Goal: Information Seeking & Learning: Learn about a topic

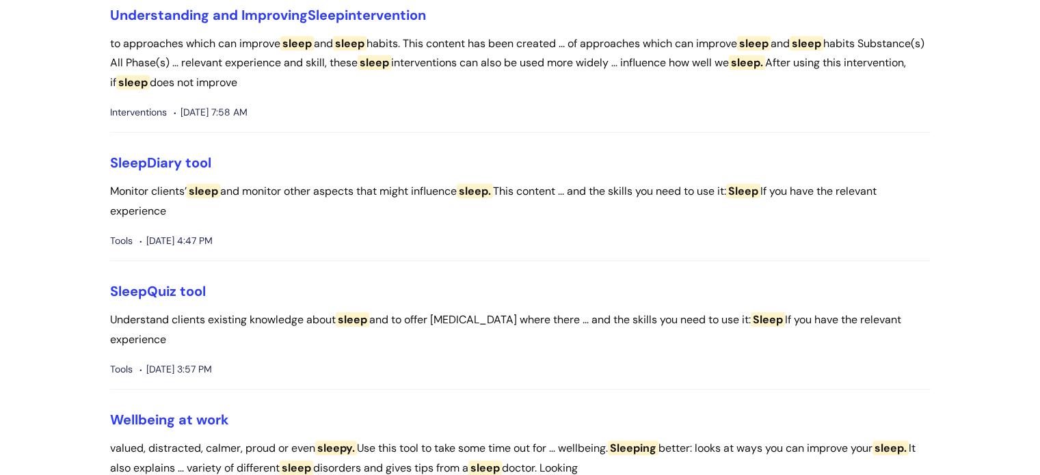
scroll to position [144, 0]
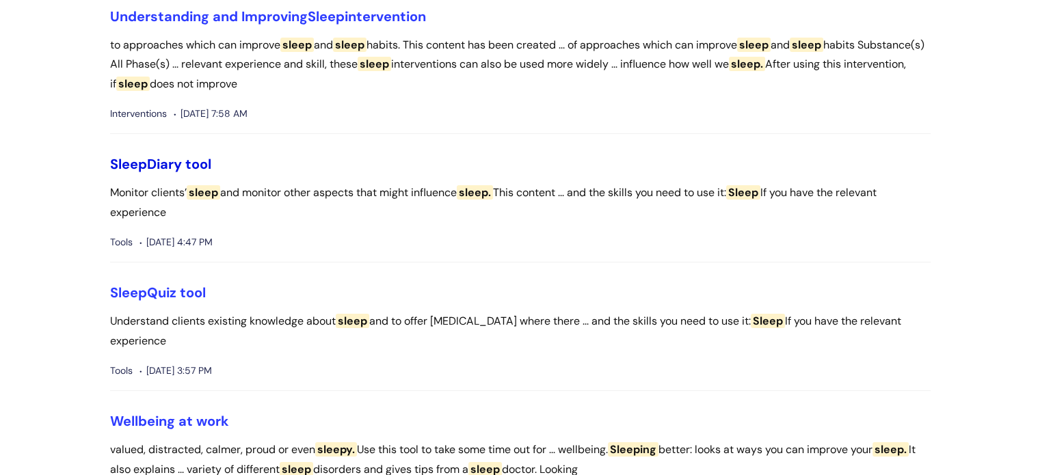
click at [191, 163] on link "Sleep Diary tool" at bounding box center [160, 164] width 101 height 18
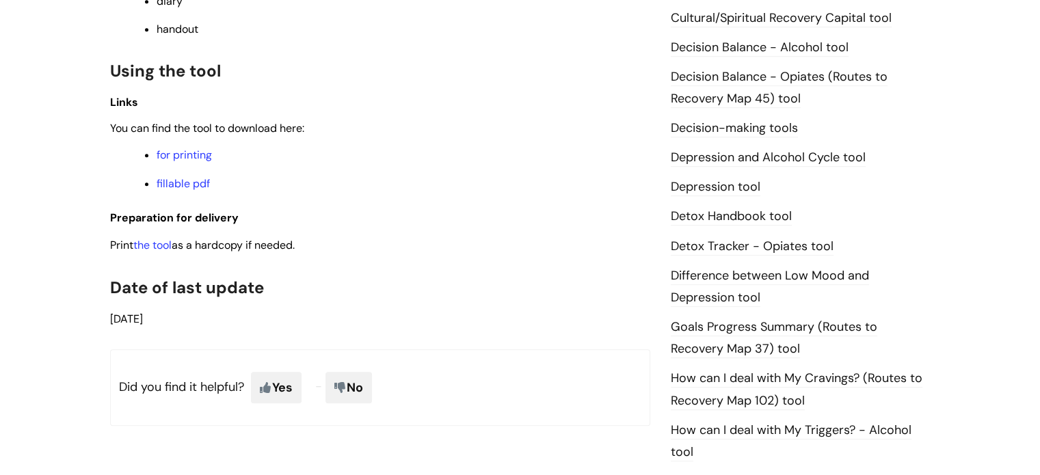
scroll to position [676, 0]
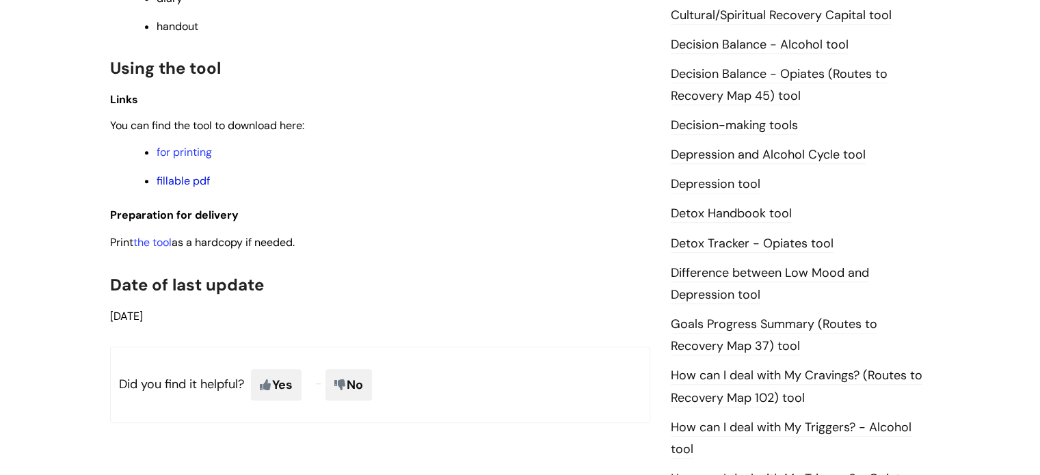
click at [196, 186] on link "fillable pdf" at bounding box center [183, 181] width 53 height 14
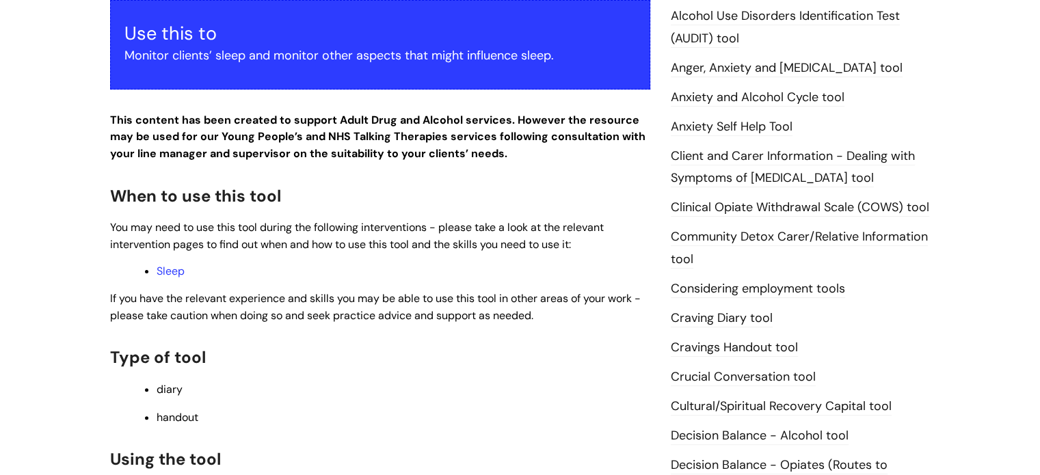
scroll to position [0, 0]
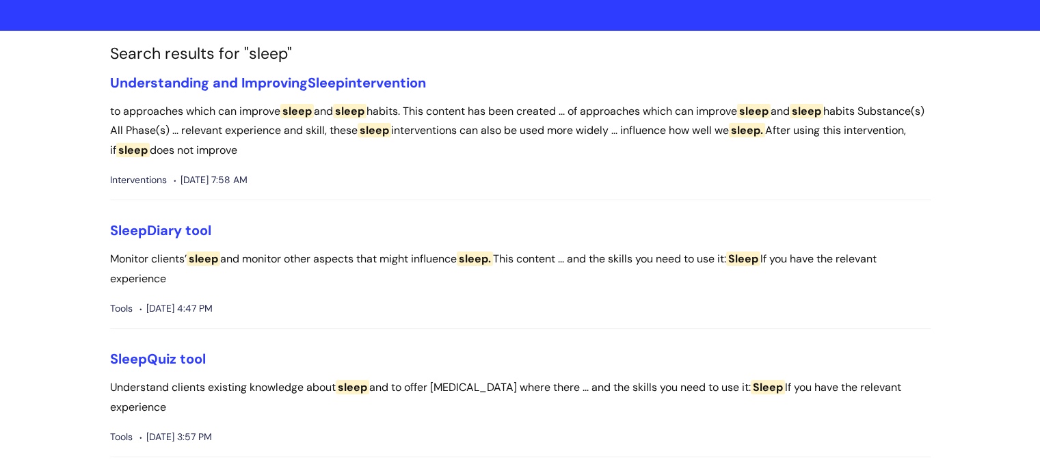
scroll to position [70, 0]
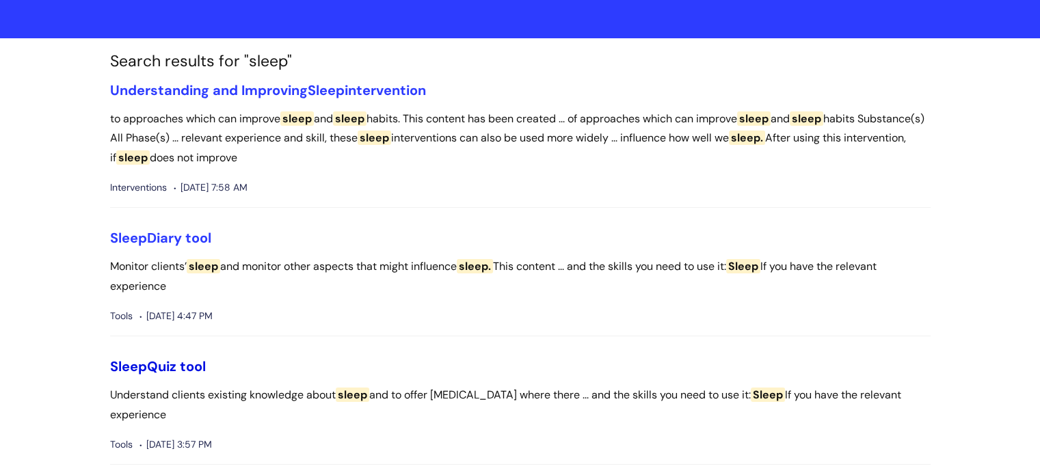
click at [179, 364] on link "Sleep Quiz tool" at bounding box center [158, 367] width 96 height 18
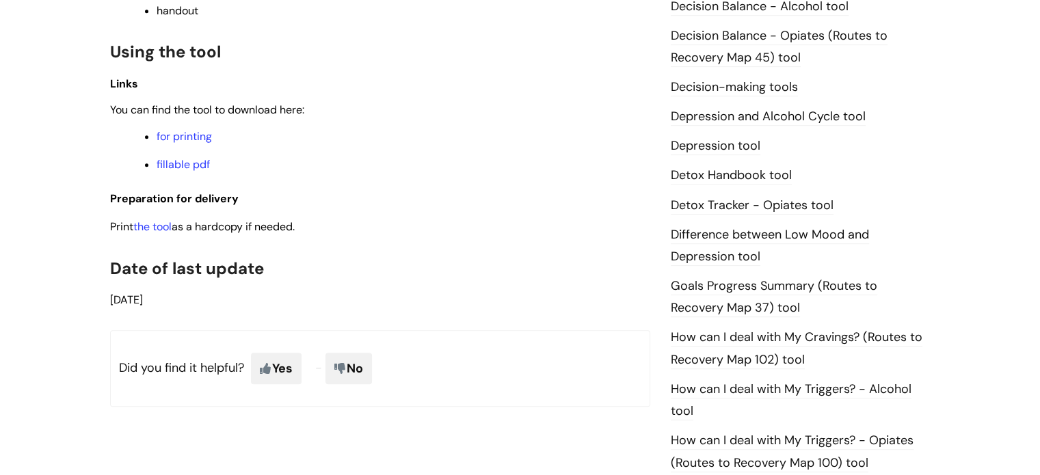
scroll to position [724, 0]
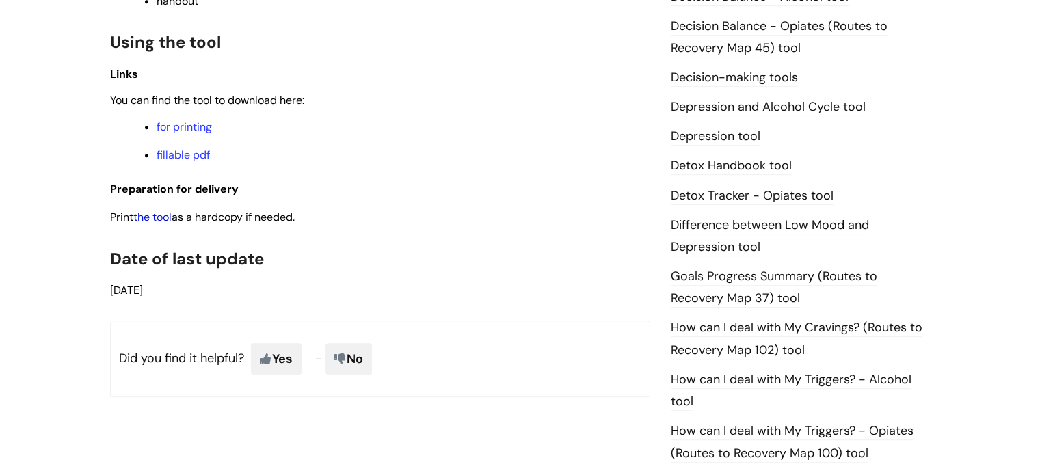
click at [165, 219] on link "the tool" at bounding box center [152, 217] width 38 height 14
